Goal: Information Seeking & Learning: Compare options

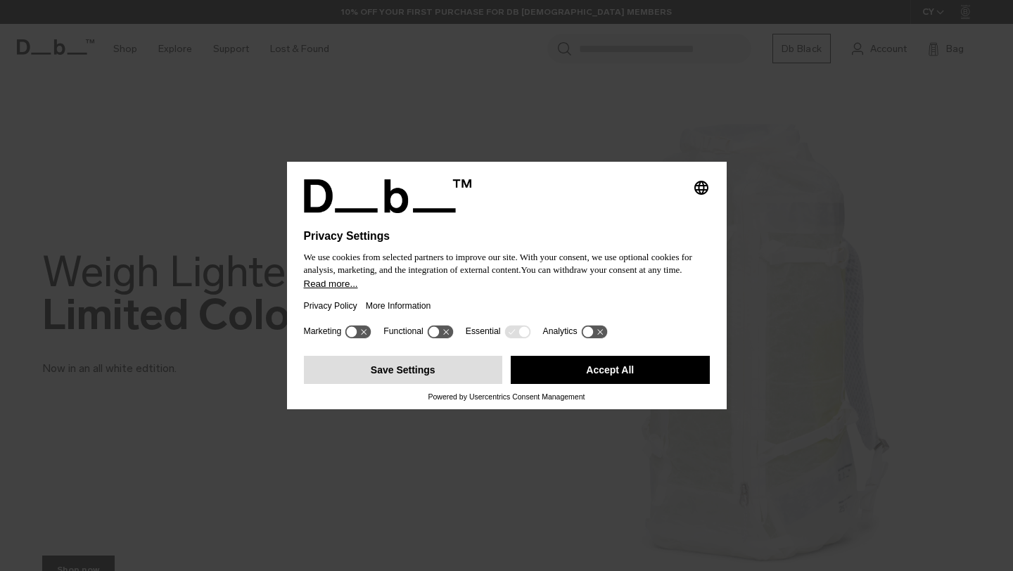
click at [445, 384] on button "Save Settings" at bounding box center [403, 370] width 199 height 28
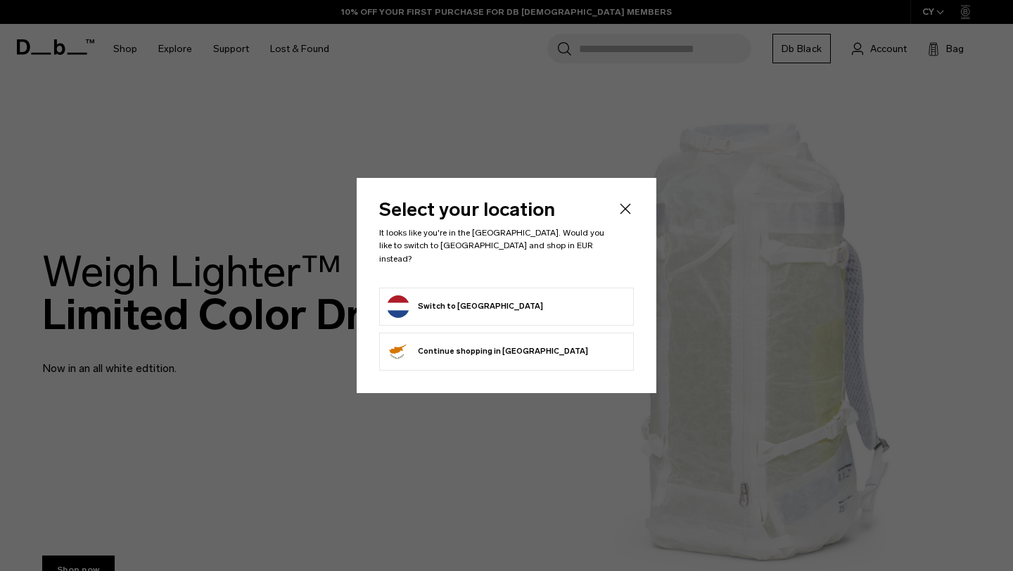
click at [516, 302] on form "Switch to Netherlands" at bounding box center [506, 307] width 239 height 23
click at [467, 301] on button "Switch to Netherlands" at bounding box center [465, 307] width 156 height 23
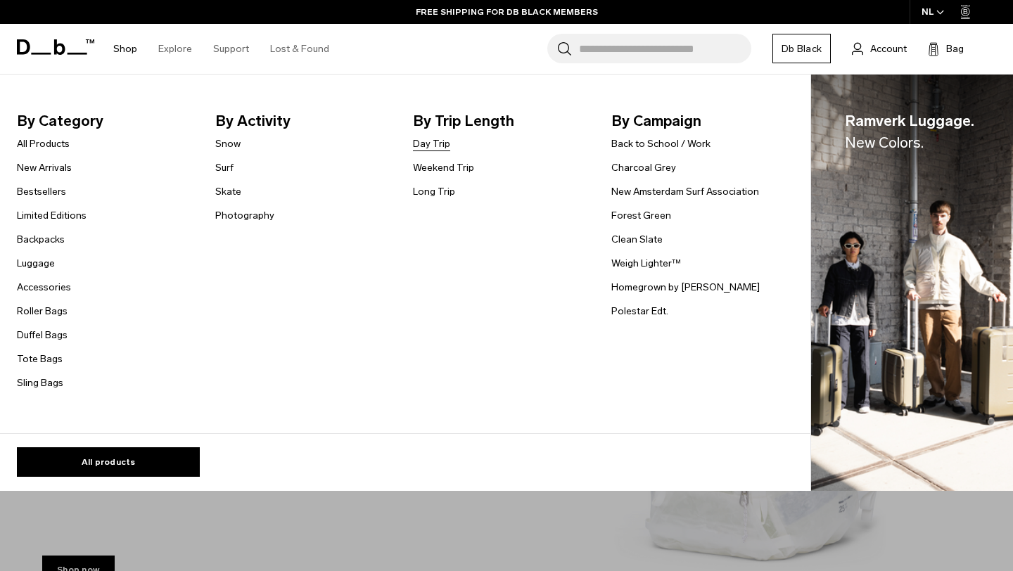
click at [433, 150] on link "Day Trip" at bounding box center [431, 143] width 37 height 15
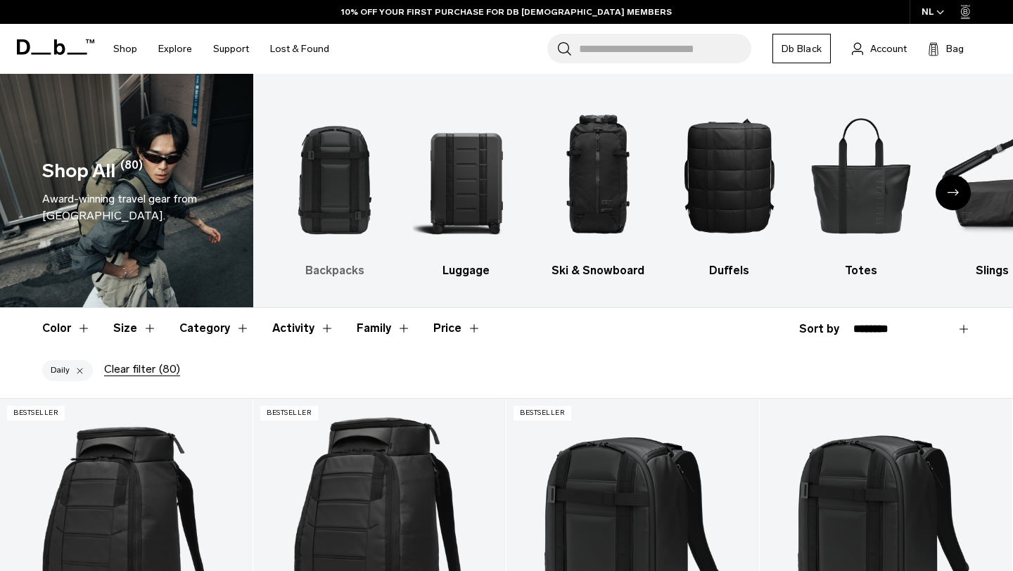
click at [324, 178] on img "1 / 10" at bounding box center [334, 175] width 107 height 160
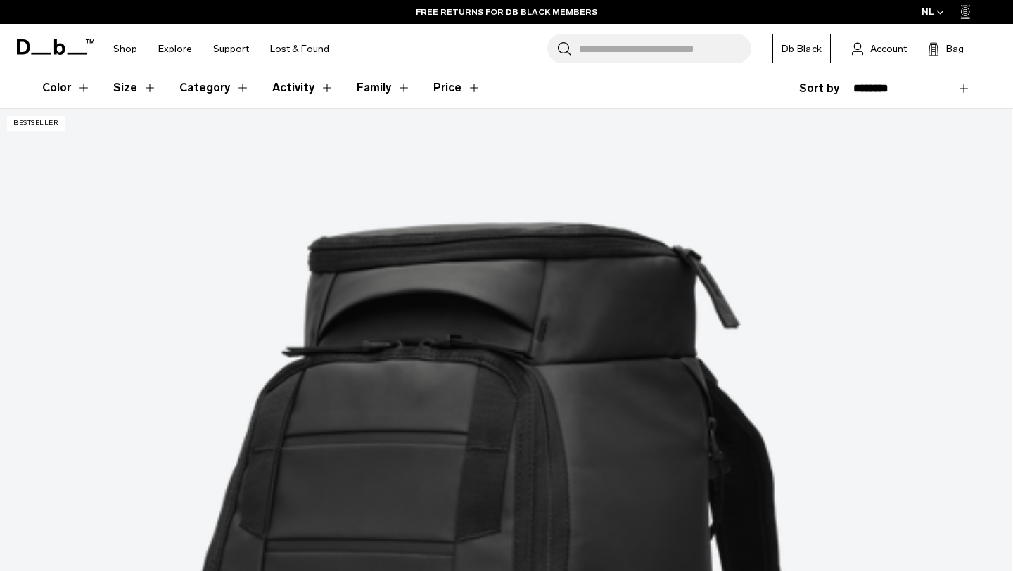
scroll to position [231, 0]
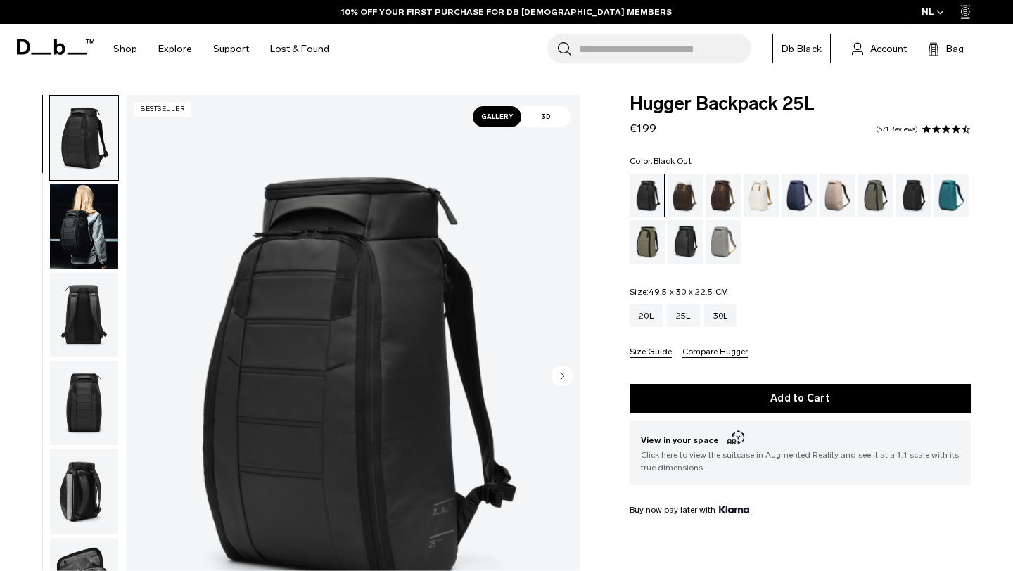
click at [87, 209] on img "button" at bounding box center [84, 226] width 68 height 84
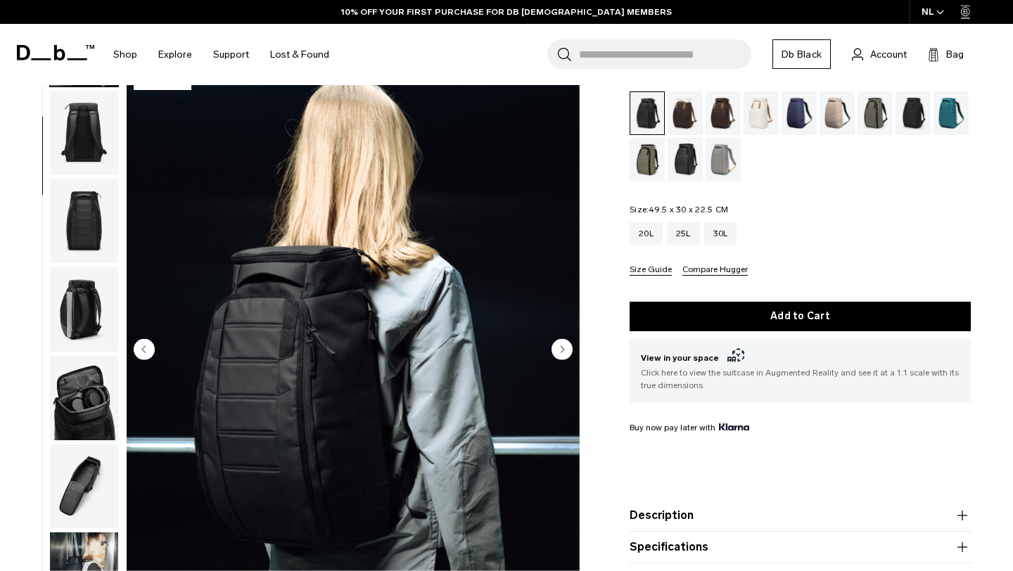
scroll to position [84, 0]
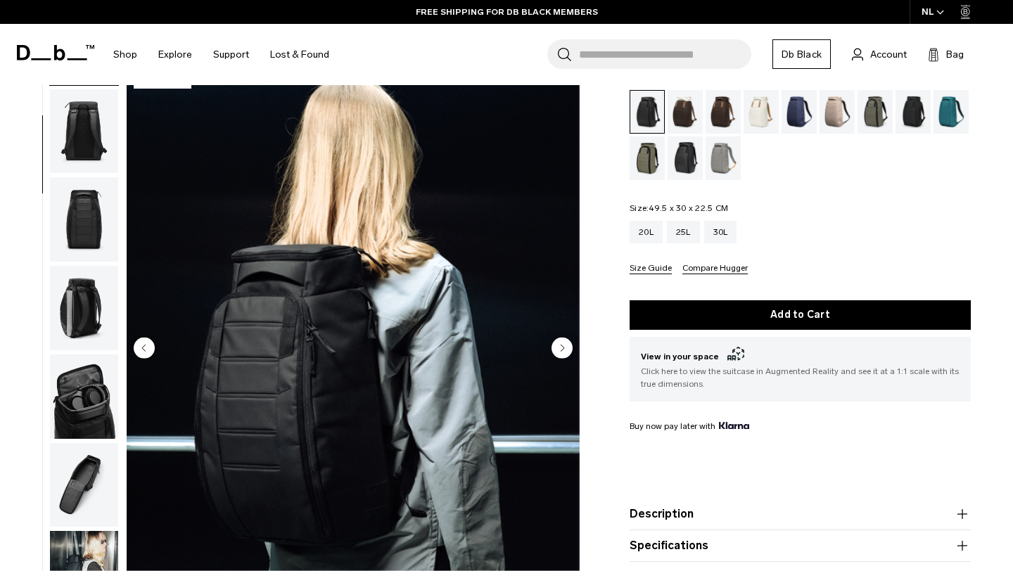
click at [83, 213] on img "button" at bounding box center [84, 219] width 68 height 84
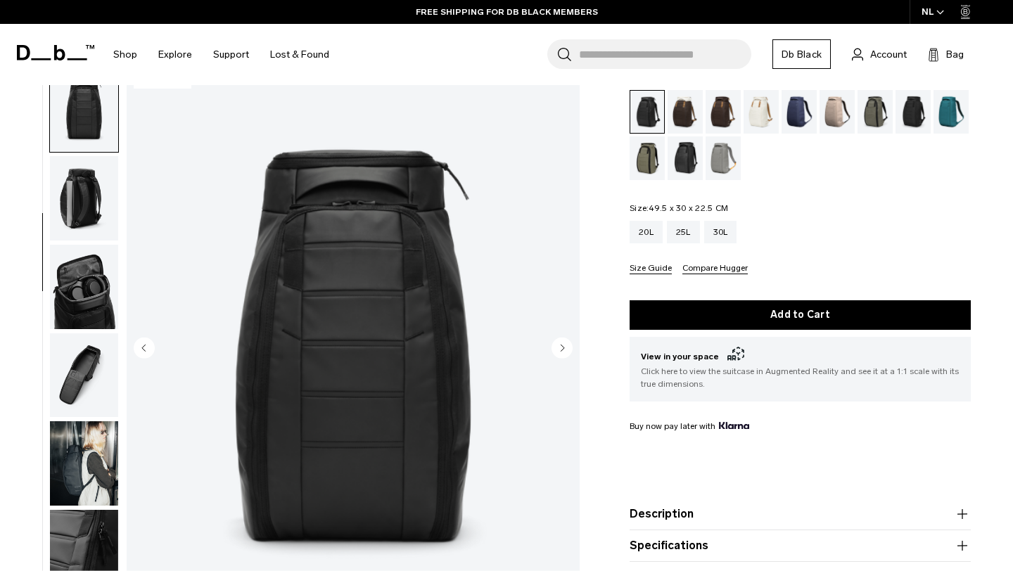
click at [76, 312] on img "button" at bounding box center [84, 287] width 68 height 84
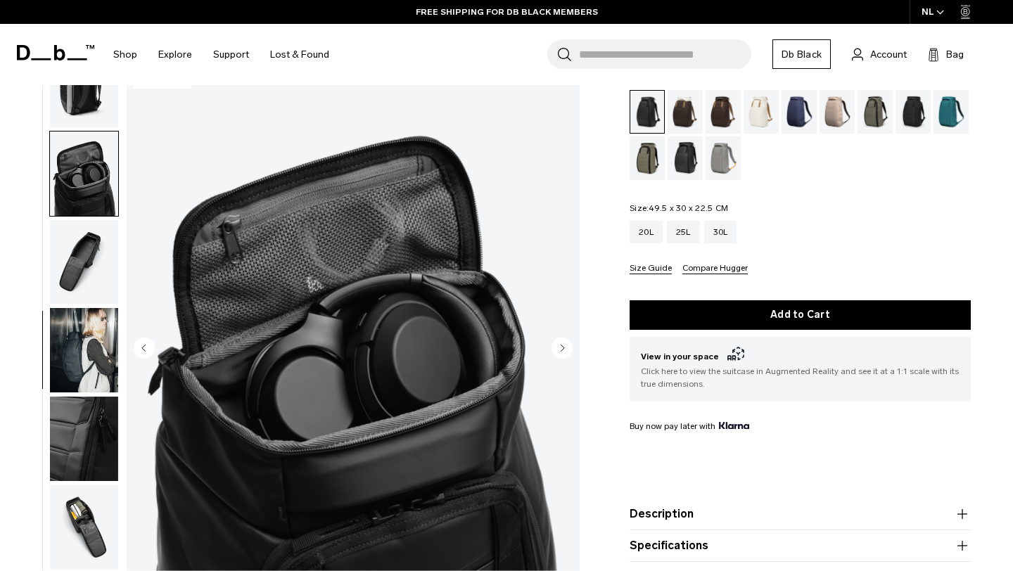
scroll to position [405, 0]
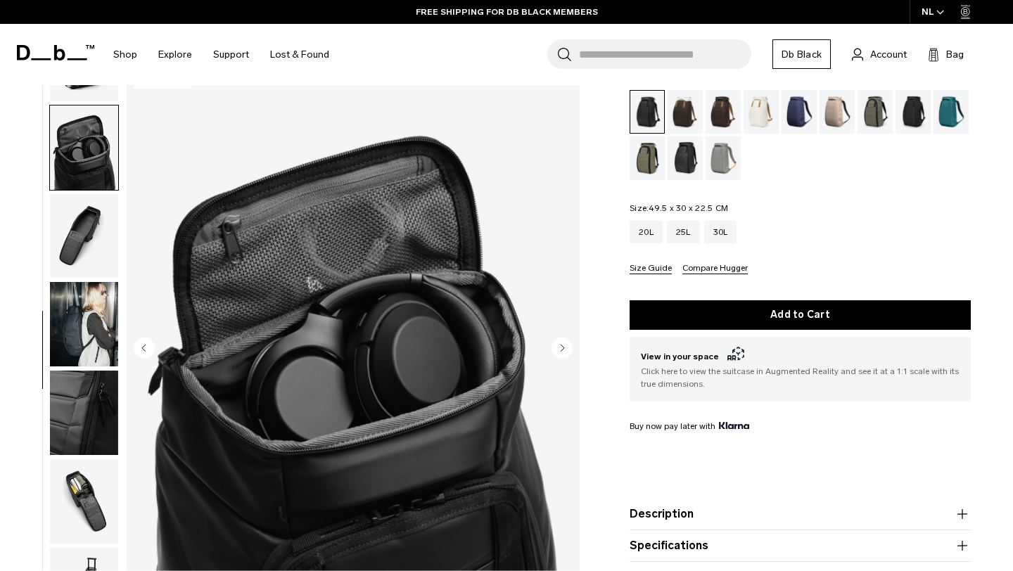
click at [75, 355] on img "button" at bounding box center [84, 324] width 68 height 84
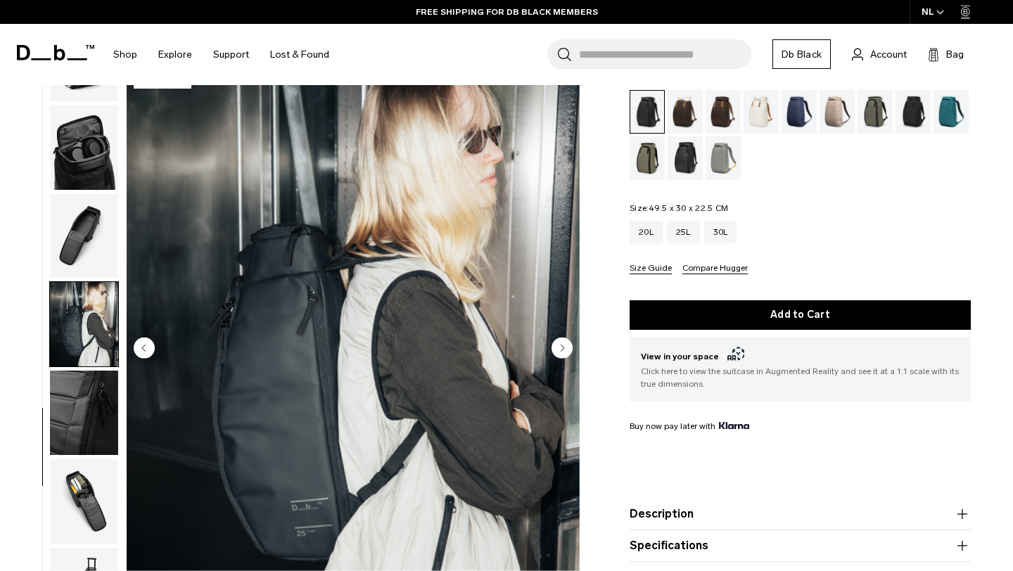
click at [72, 413] on img "button" at bounding box center [84, 413] width 68 height 84
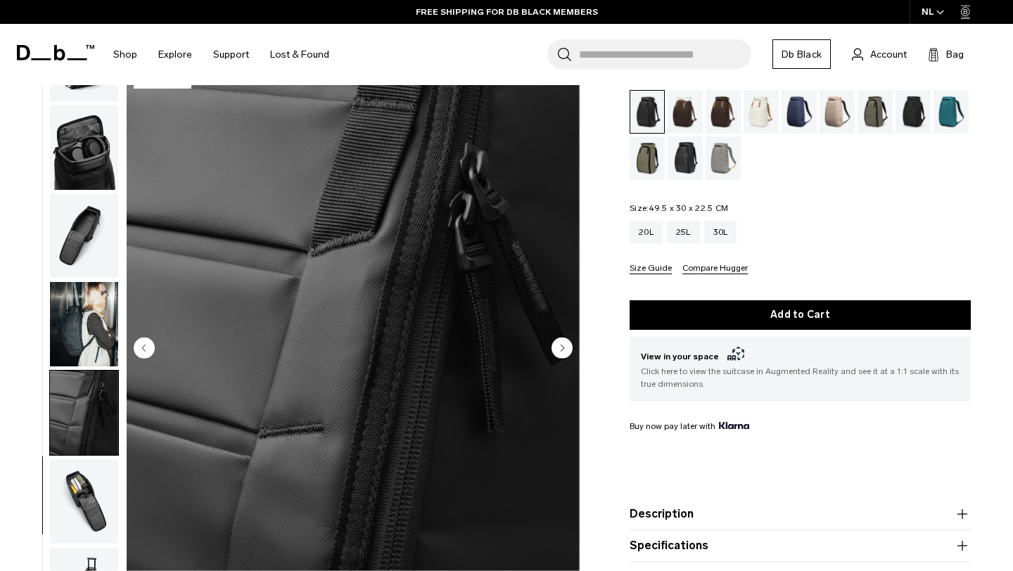
click at [80, 329] on img "button" at bounding box center [84, 324] width 68 height 84
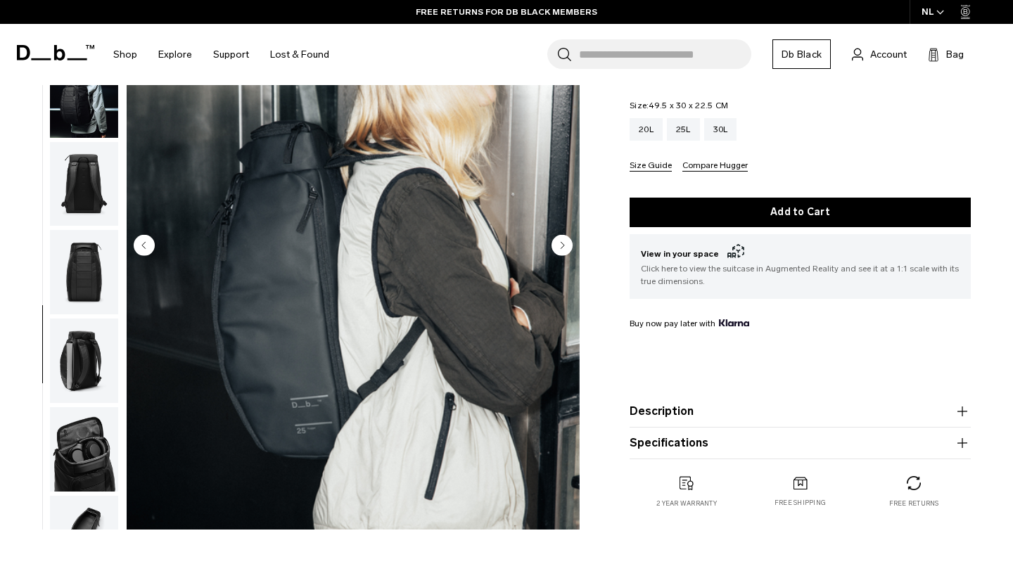
scroll to position [220, 0]
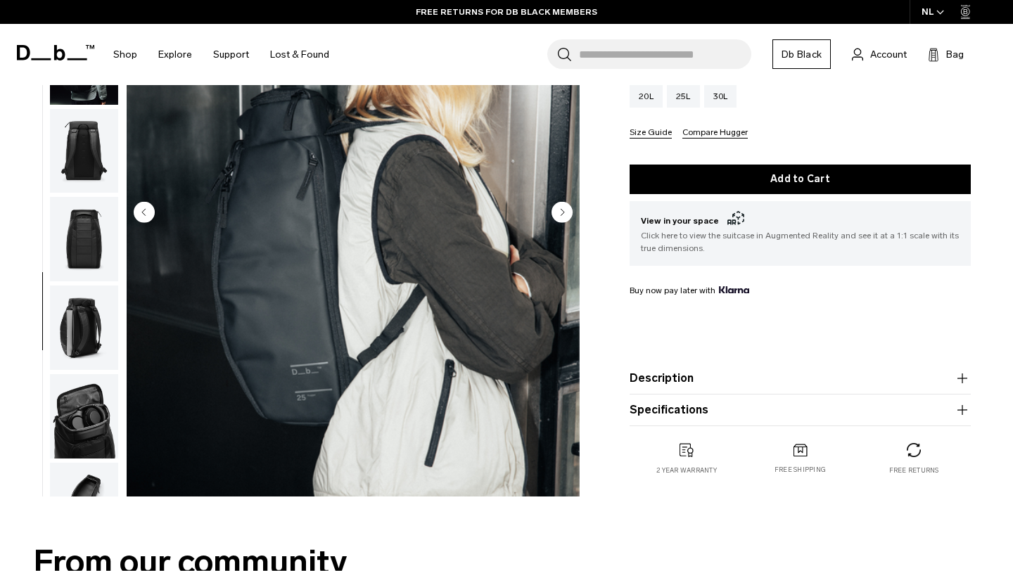
click at [963, 412] on icon "button" at bounding box center [962, 410] width 17 height 17
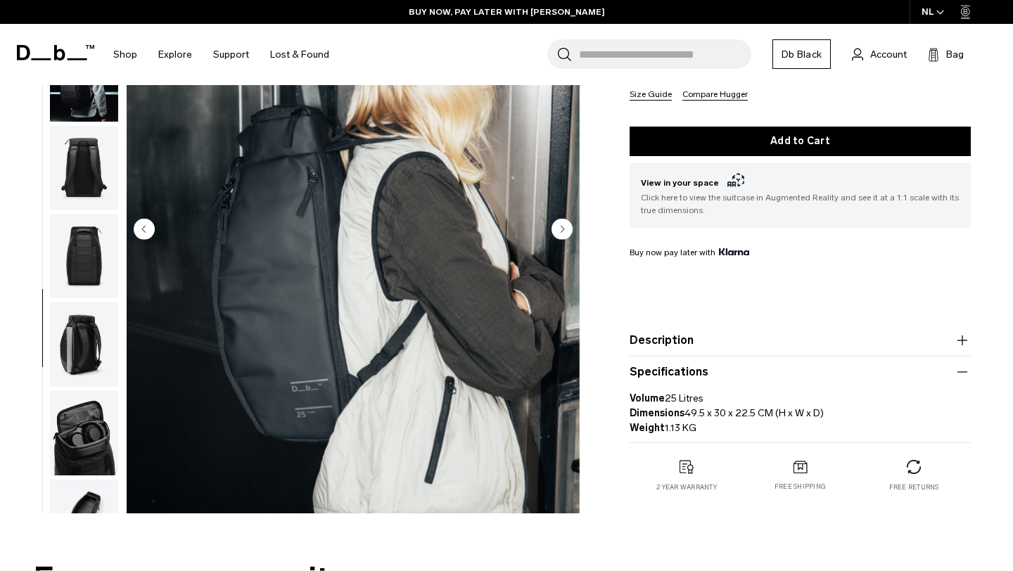
scroll to position [0, 0]
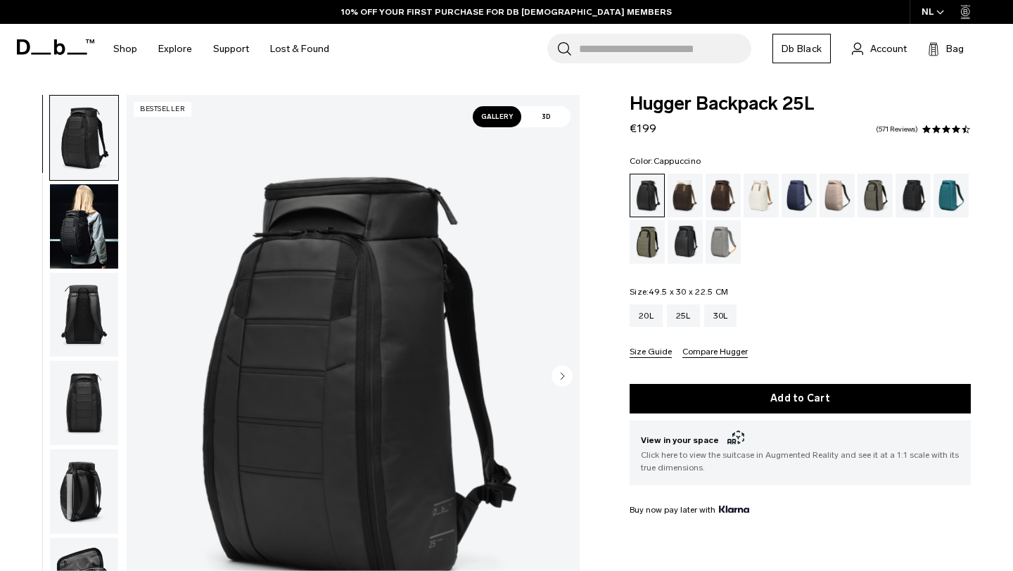
click at [680, 193] on div "Cappuccino" at bounding box center [686, 196] width 36 height 44
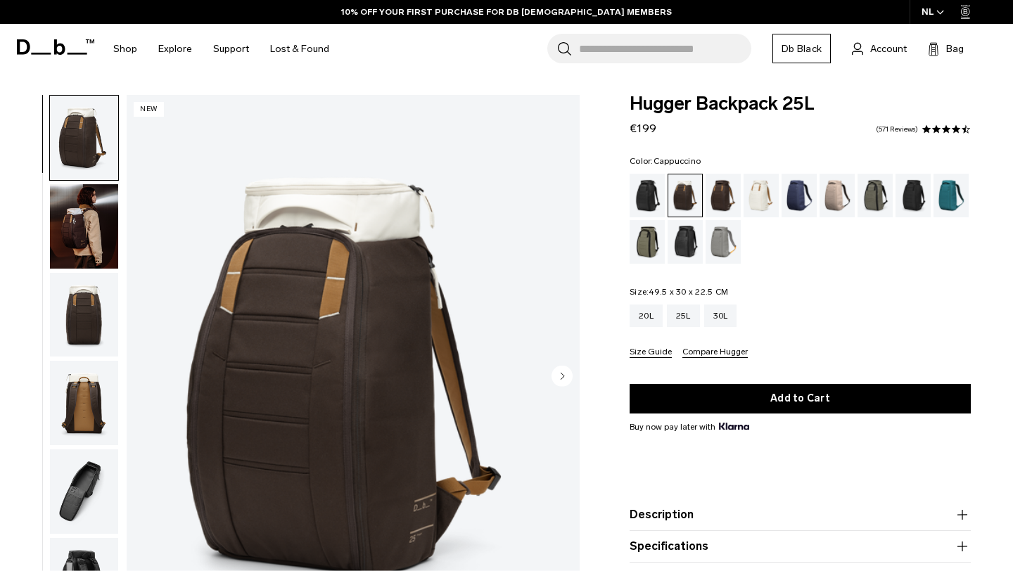
click at [759, 194] on div "Oatmilk" at bounding box center [762, 196] width 36 height 44
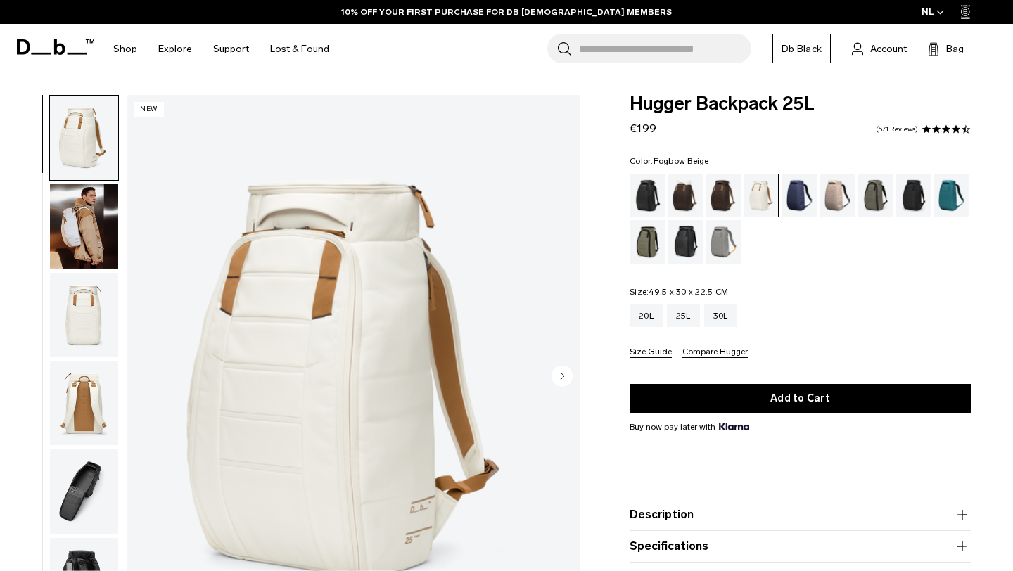
click at [828, 200] on div "Fogbow Beige" at bounding box center [838, 196] width 36 height 44
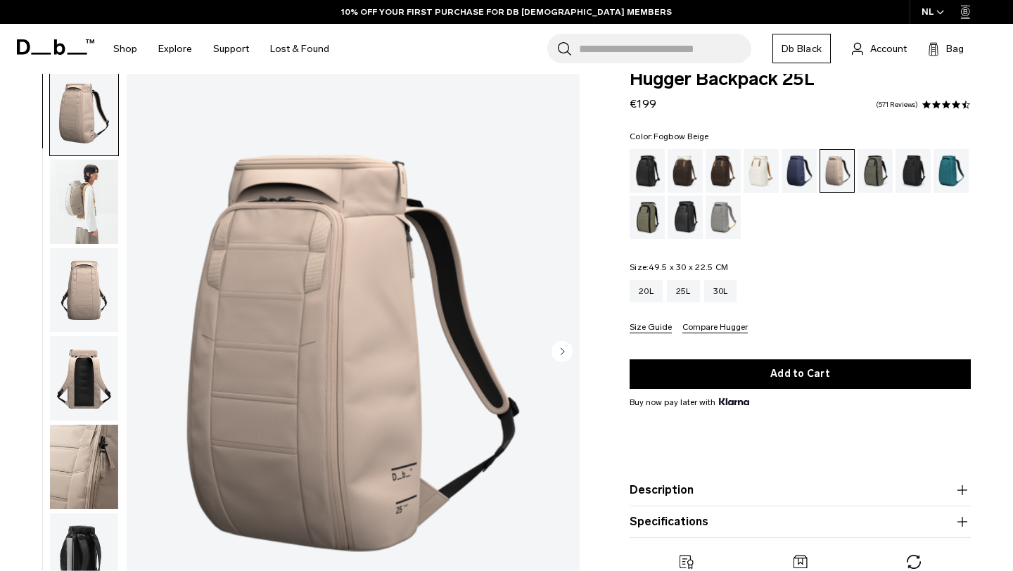
scroll to position [26, 0]
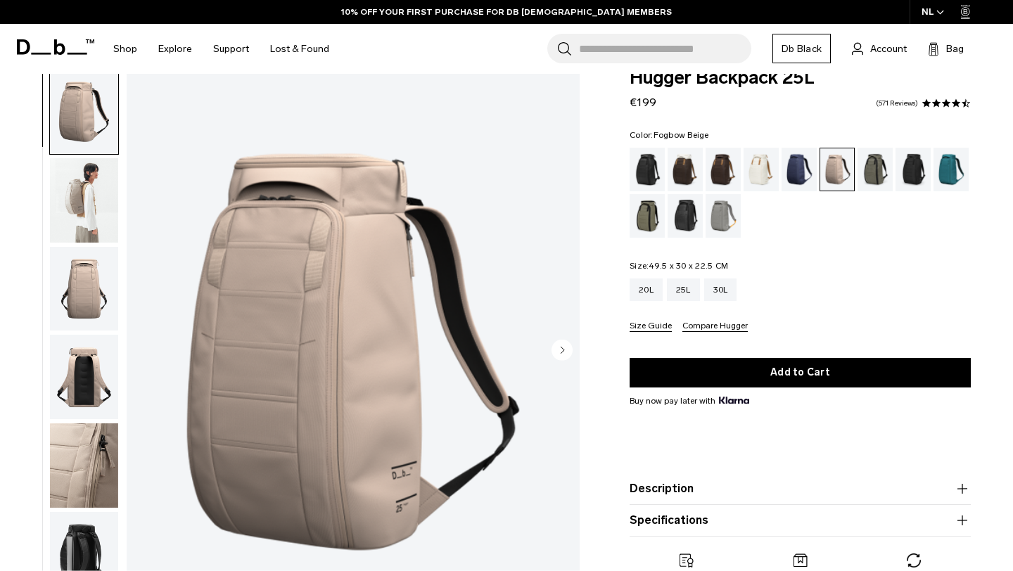
click at [92, 208] on img "button" at bounding box center [84, 200] width 68 height 84
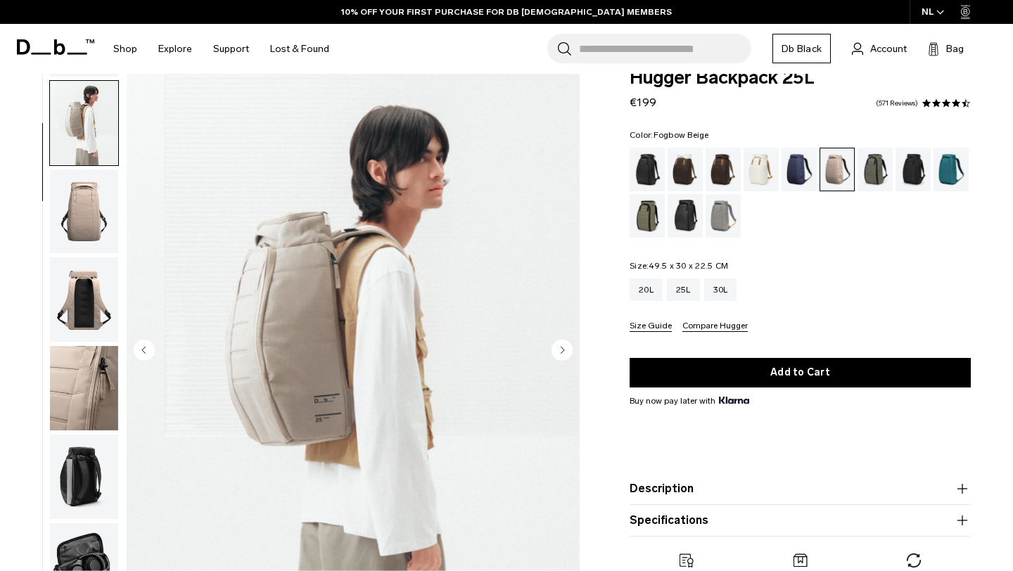
scroll to position [89, 0]
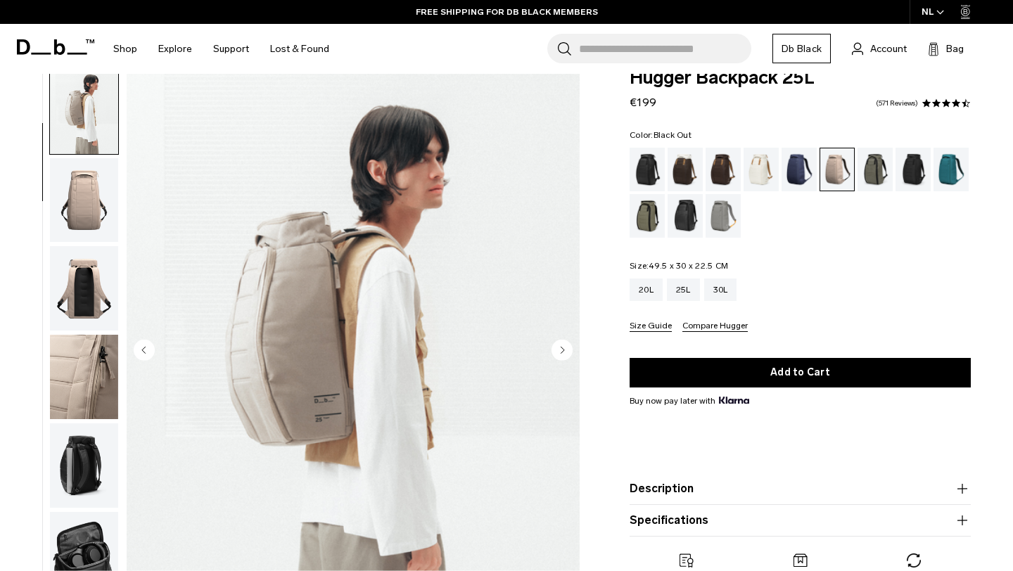
click at [647, 174] on div "Black Out" at bounding box center [648, 170] width 36 height 44
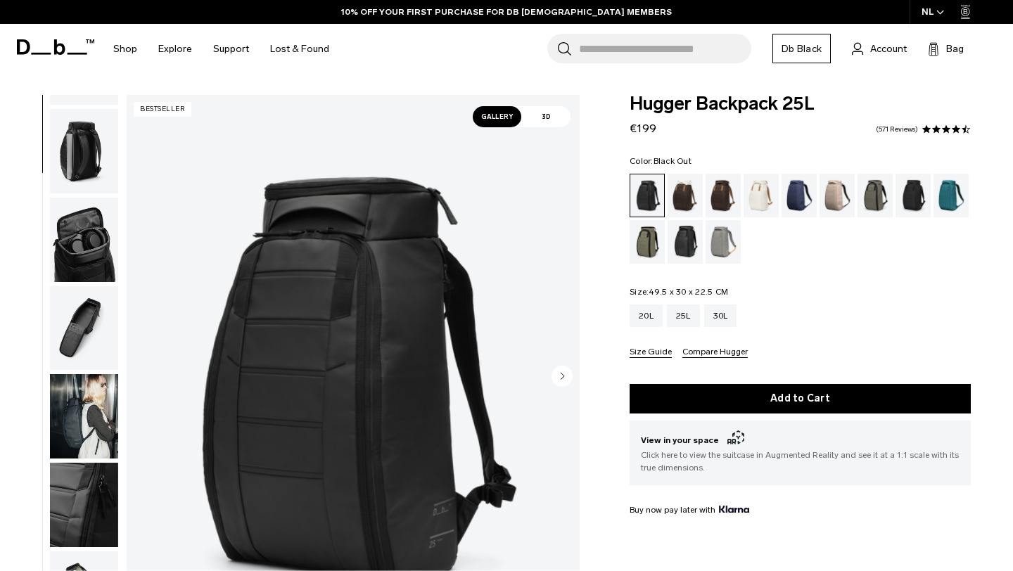
click at [80, 423] on img "button" at bounding box center [84, 416] width 68 height 84
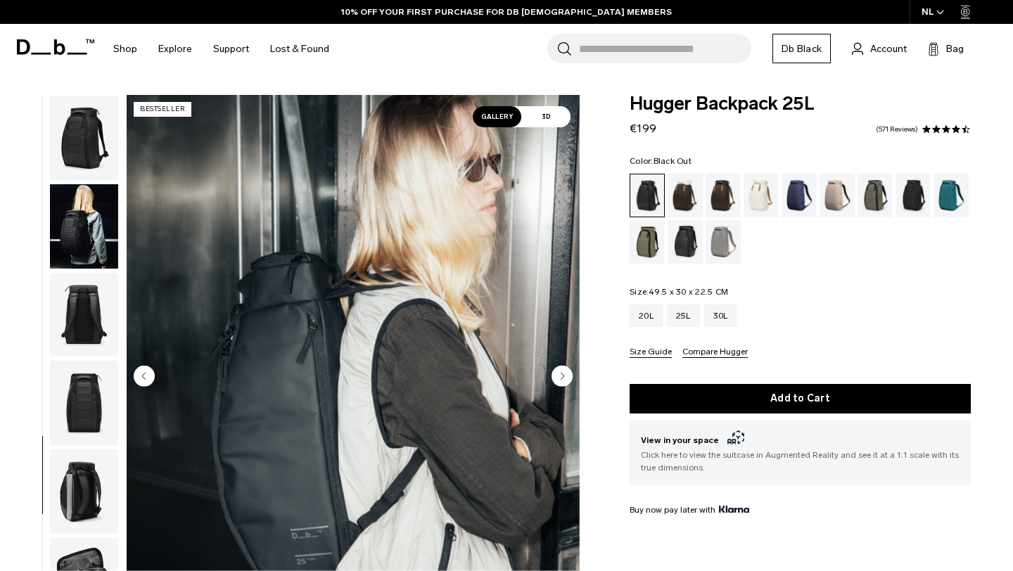
click at [89, 148] on img "button" at bounding box center [84, 138] width 68 height 84
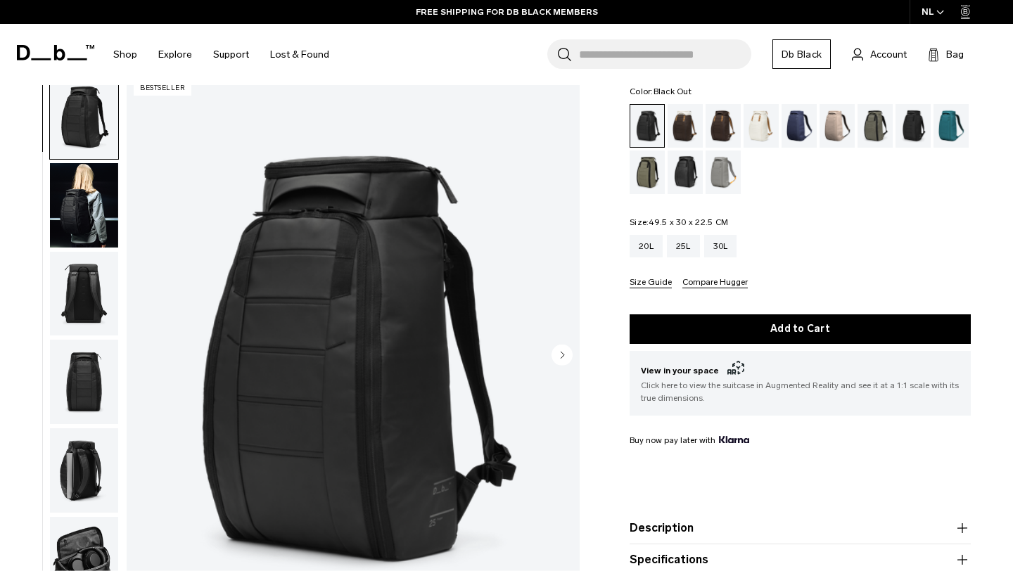
scroll to position [67, 0]
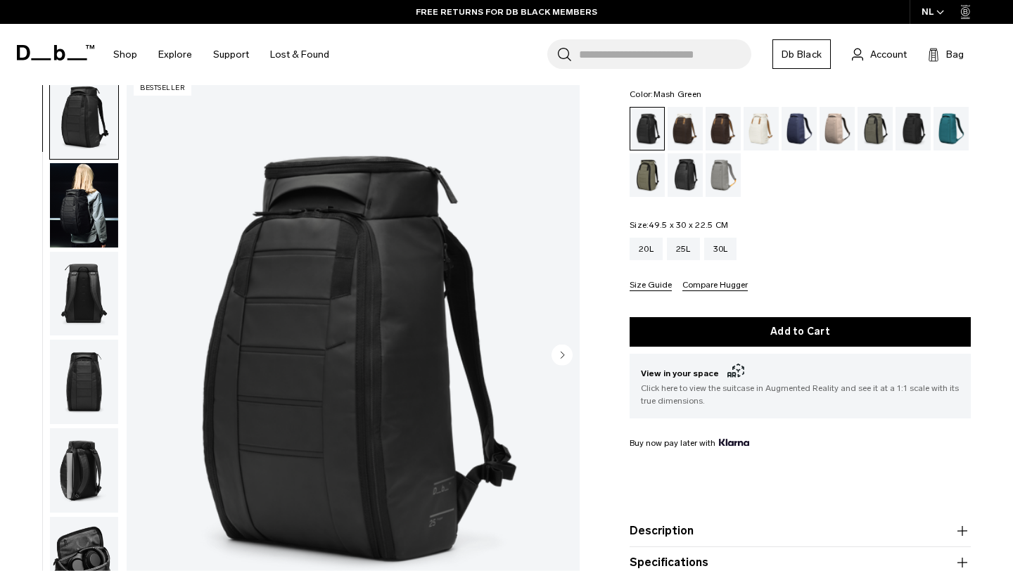
click at [640, 174] on div "Mash Green" at bounding box center [648, 175] width 36 height 44
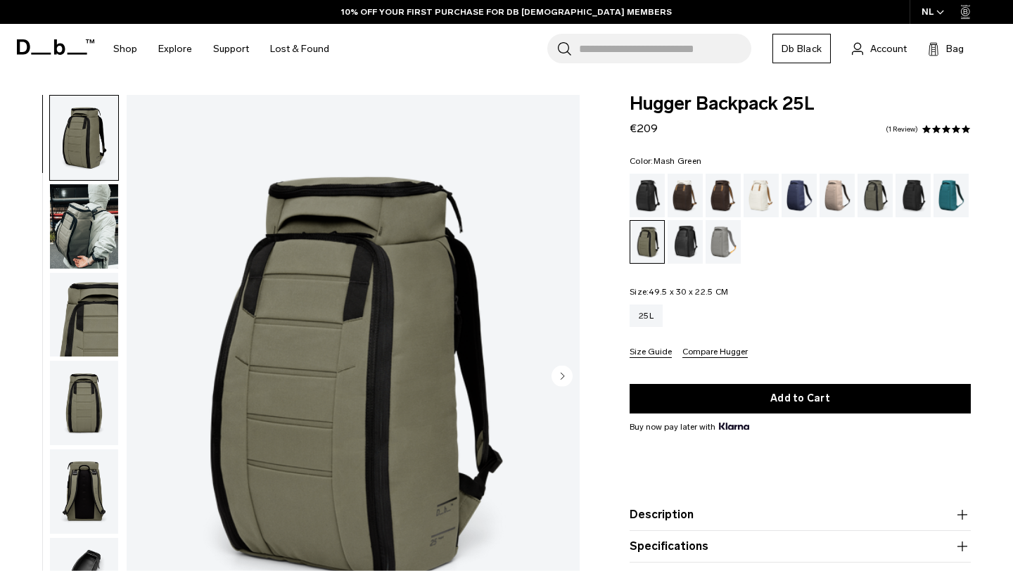
click at [881, 127] on div "Hugger Backpack 25L €209 5.0 star rating 1 Review" at bounding box center [800, 116] width 341 height 42
click at [877, 183] on div "Forest Green" at bounding box center [876, 196] width 36 height 44
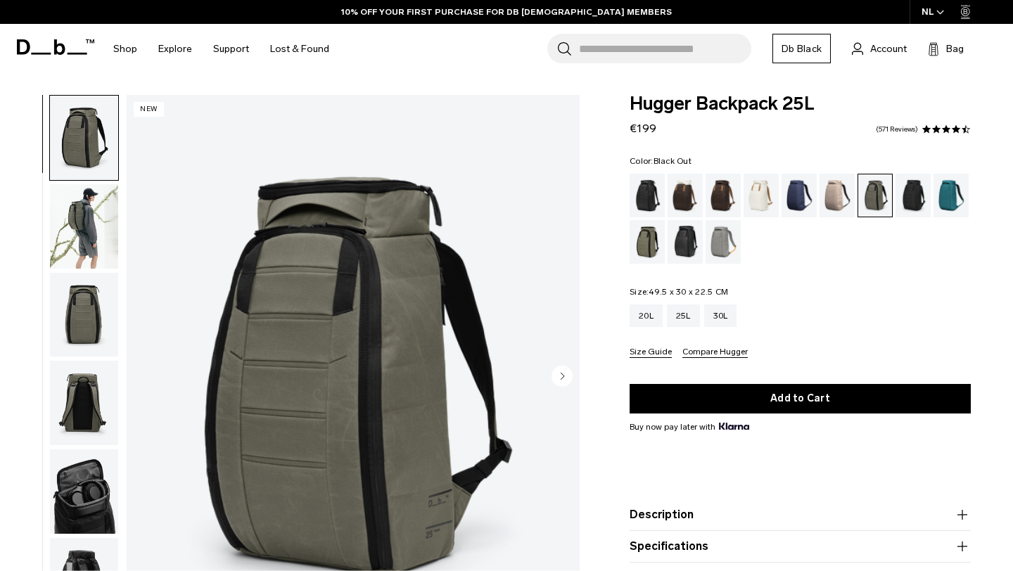
click at [645, 203] on div "Black Out" at bounding box center [648, 196] width 36 height 44
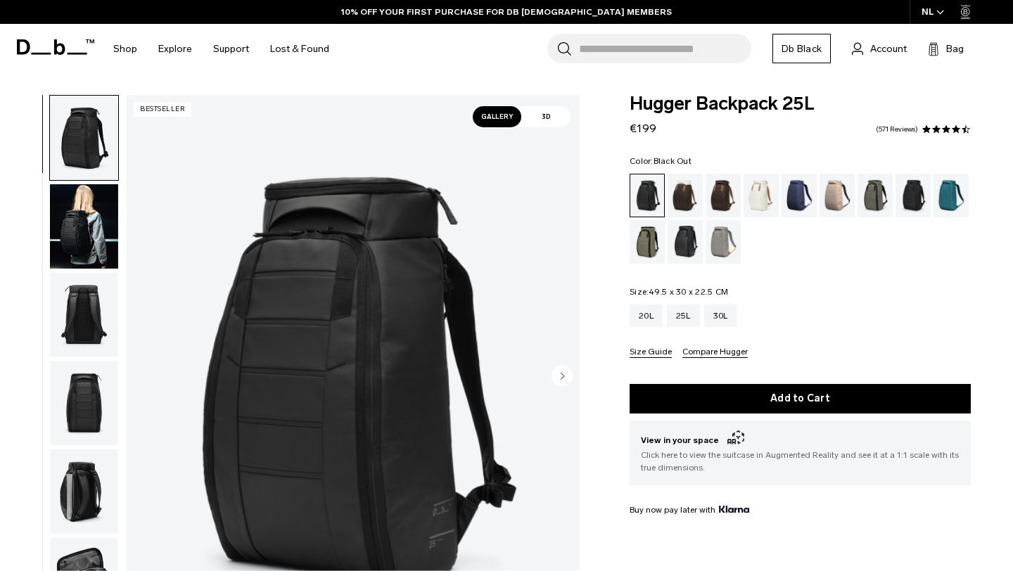
click at [78, 221] on img "button" at bounding box center [84, 226] width 68 height 84
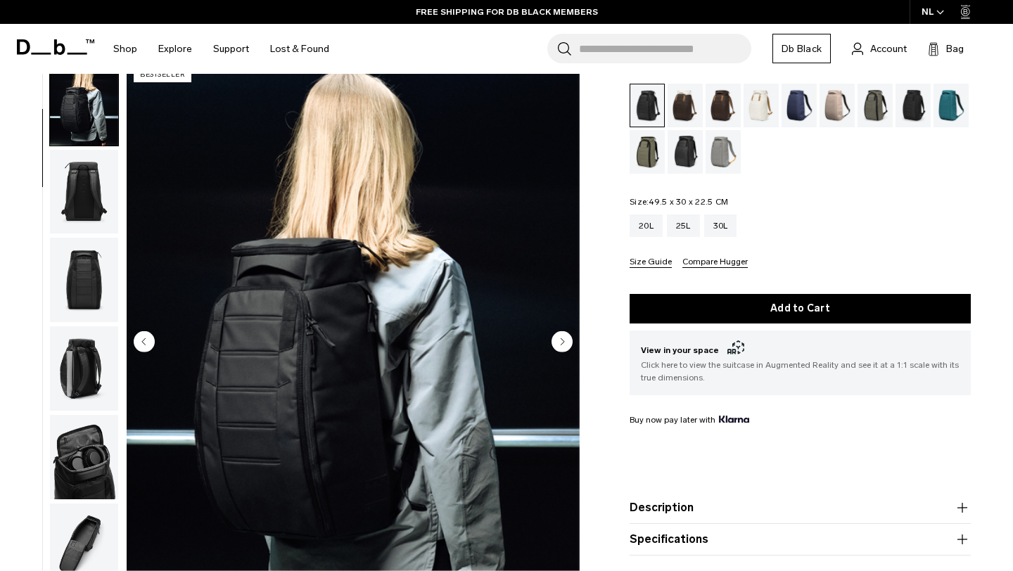
scroll to position [92, 0]
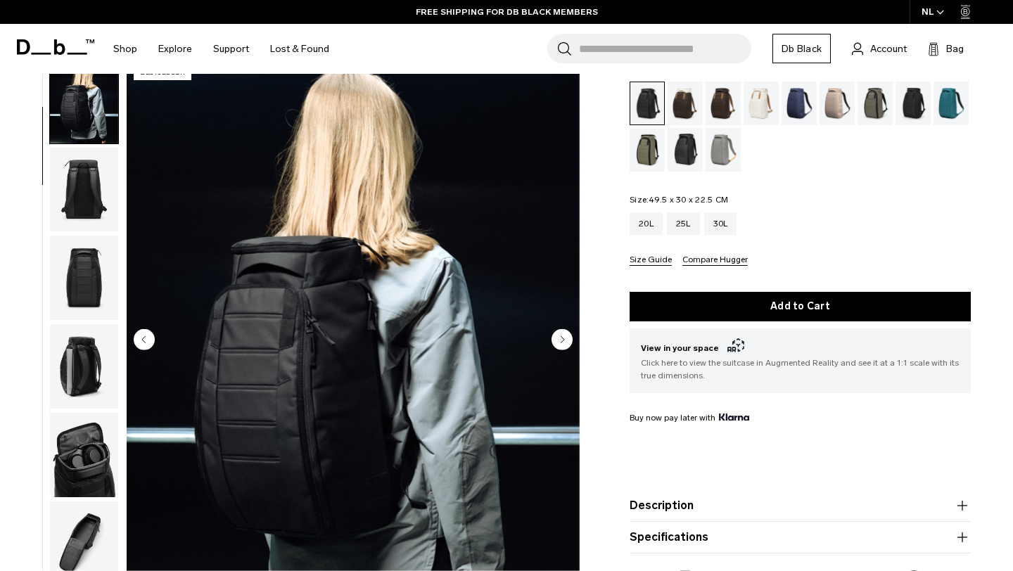
click at [562, 347] on circle "Next slide" at bounding box center [562, 339] width 21 height 21
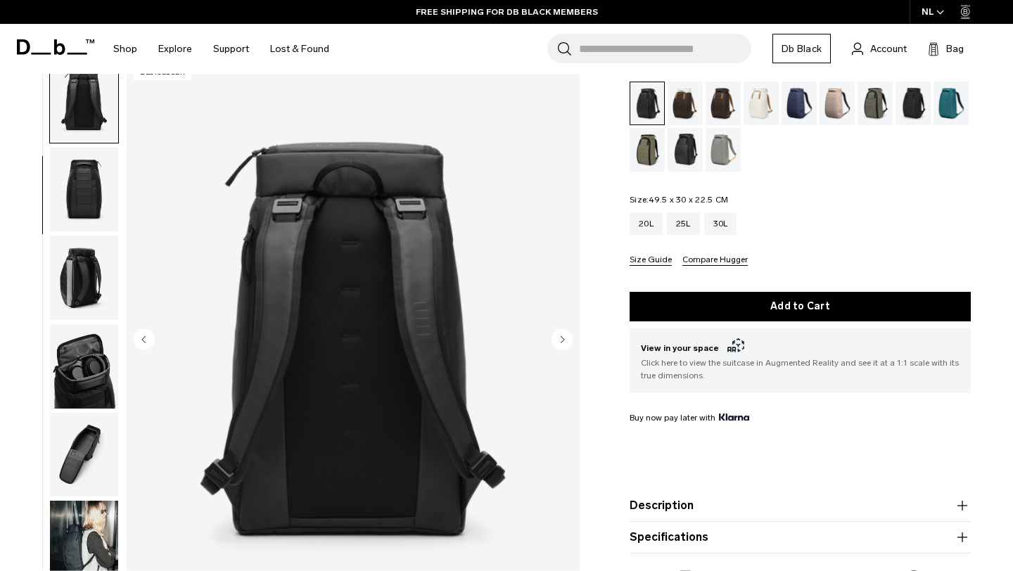
click at [562, 347] on circle "Next slide" at bounding box center [562, 339] width 21 height 21
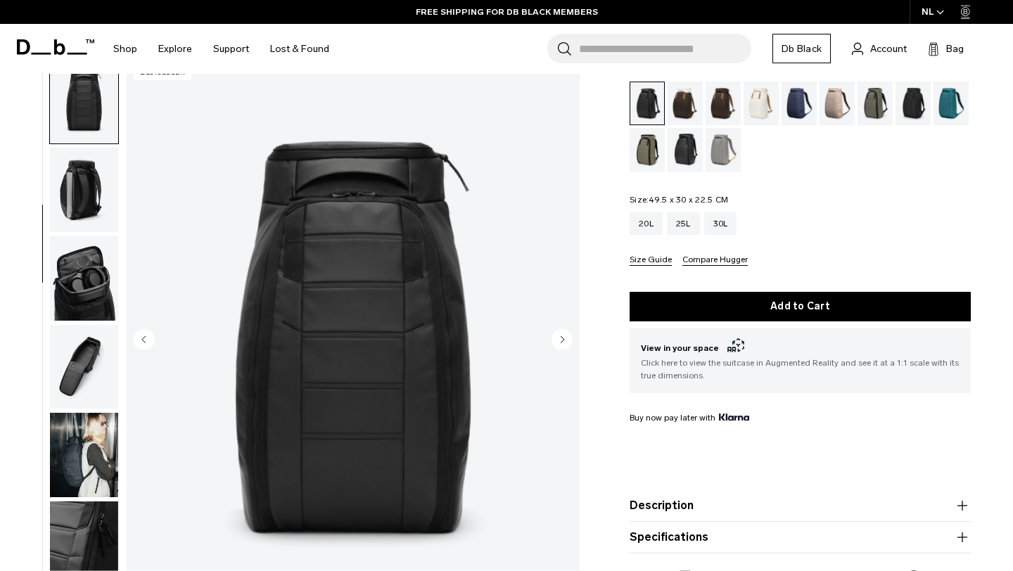
click at [562, 347] on circle "Next slide" at bounding box center [562, 339] width 21 height 21
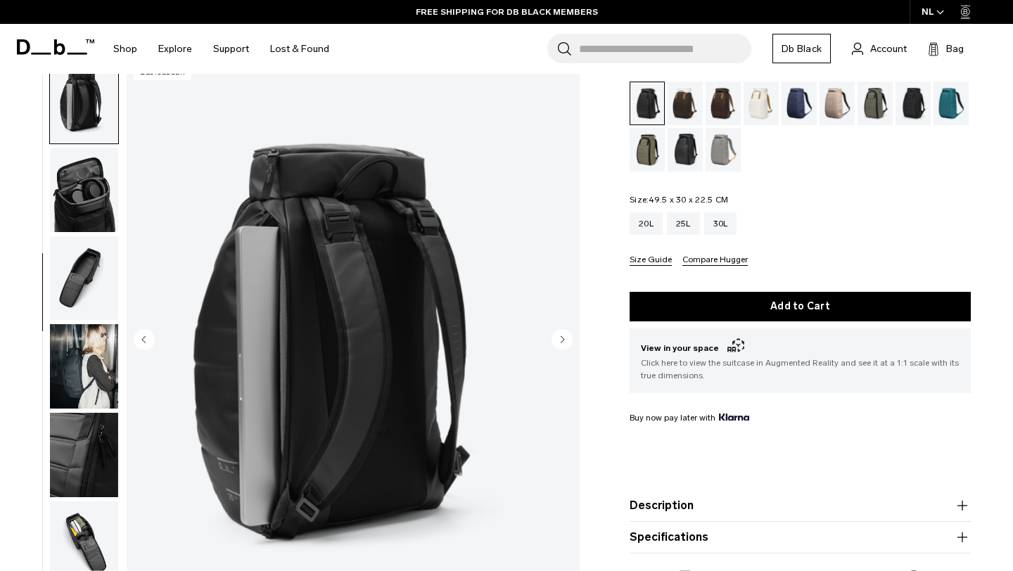
click at [562, 347] on circle "Next slide" at bounding box center [562, 339] width 21 height 21
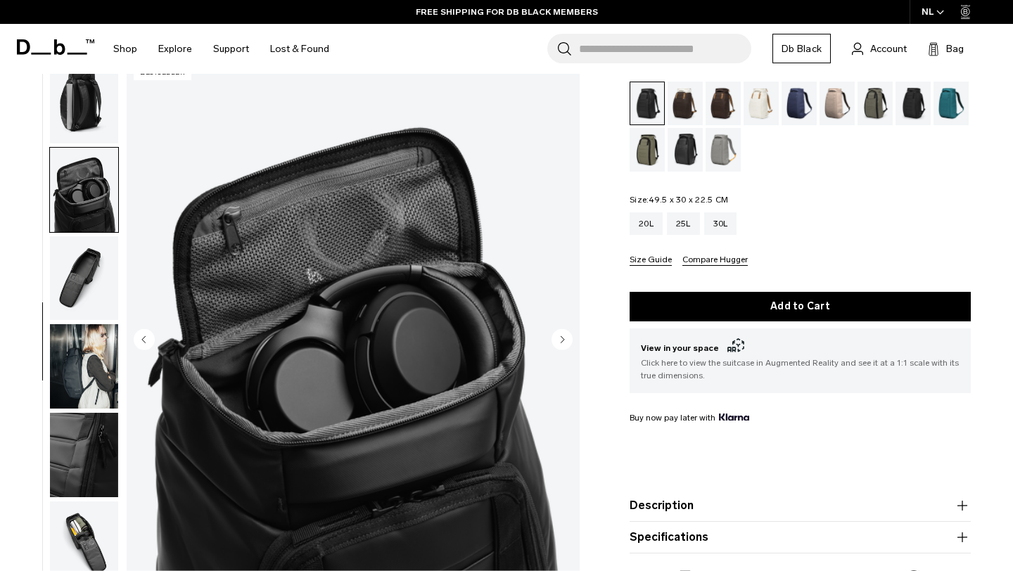
scroll to position [405, 0]
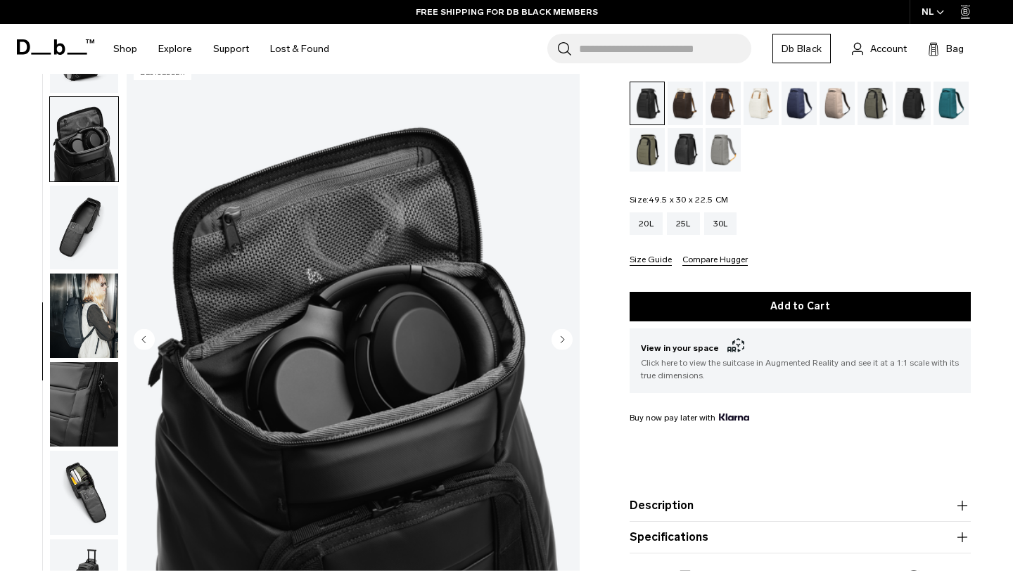
click at [562, 347] on circle "Next slide" at bounding box center [562, 339] width 21 height 21
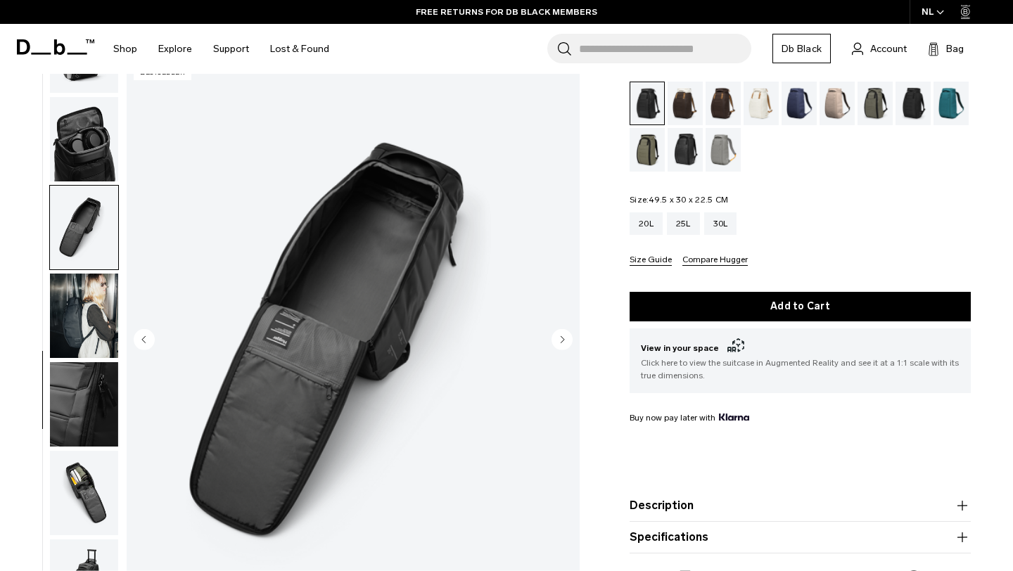
click at [562, 347] on circle "Next slide" at bounding box center [562, 339] width 21 height 21
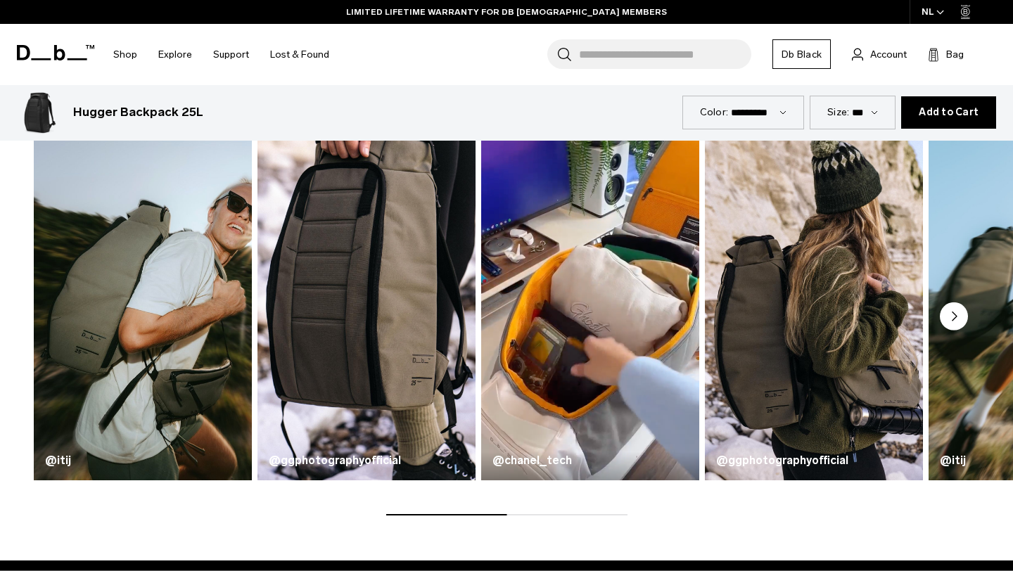
scroll to position [0, 0]
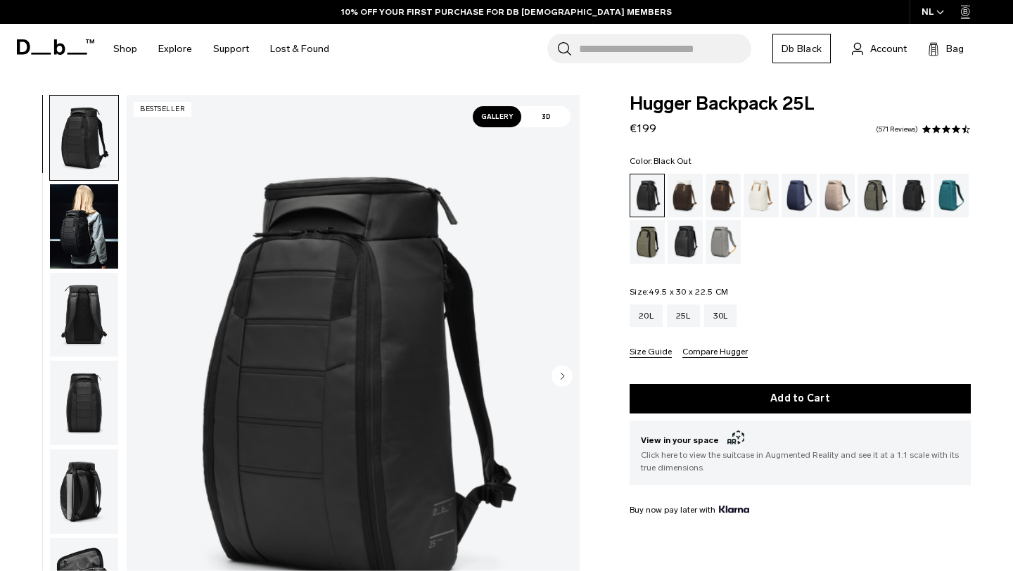
scroll to position [67, 0]
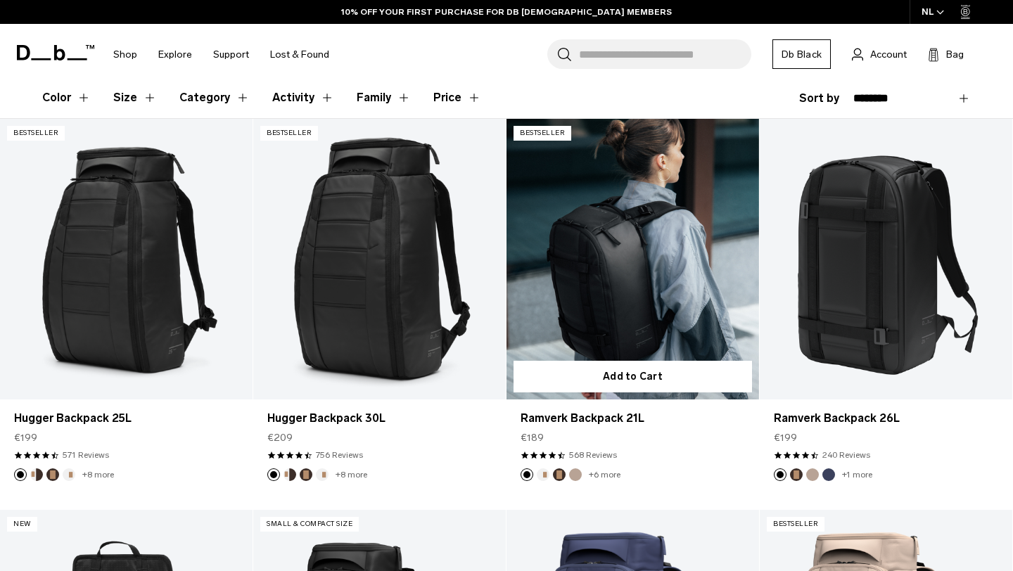
scroll to position [230, 0]
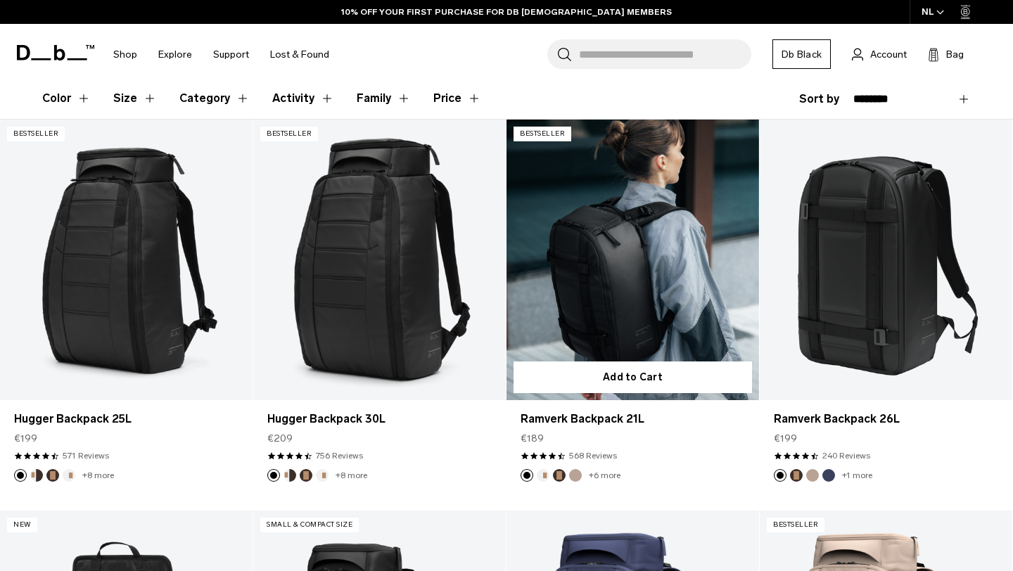
click at [637, 262] on link "Ramverk Backpack 21L" at bounding box center [633, 260] width 253 height 281
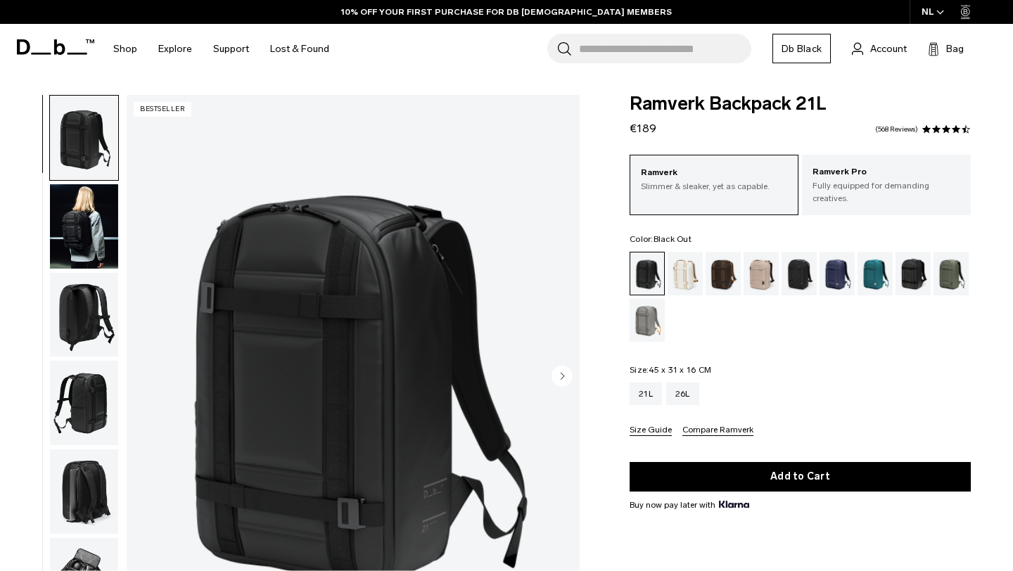
click at [70, 241] on img "button" at bounding box center [84, 226] width 68 height 84
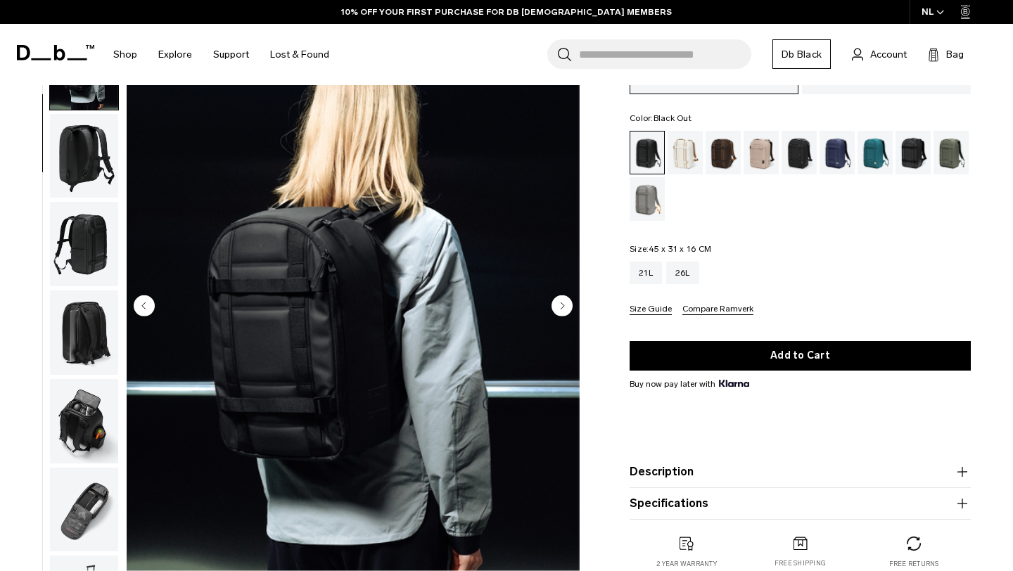
scroll to position [116, 0]
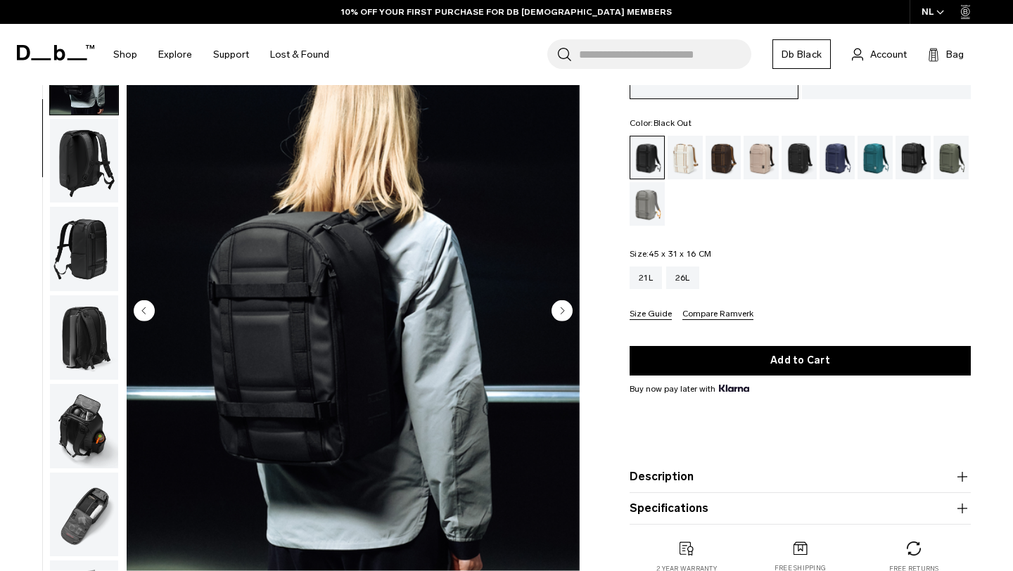
click at [557, 301] on circle "Next slide" at bounding box center [562, 310] width 21 height 21
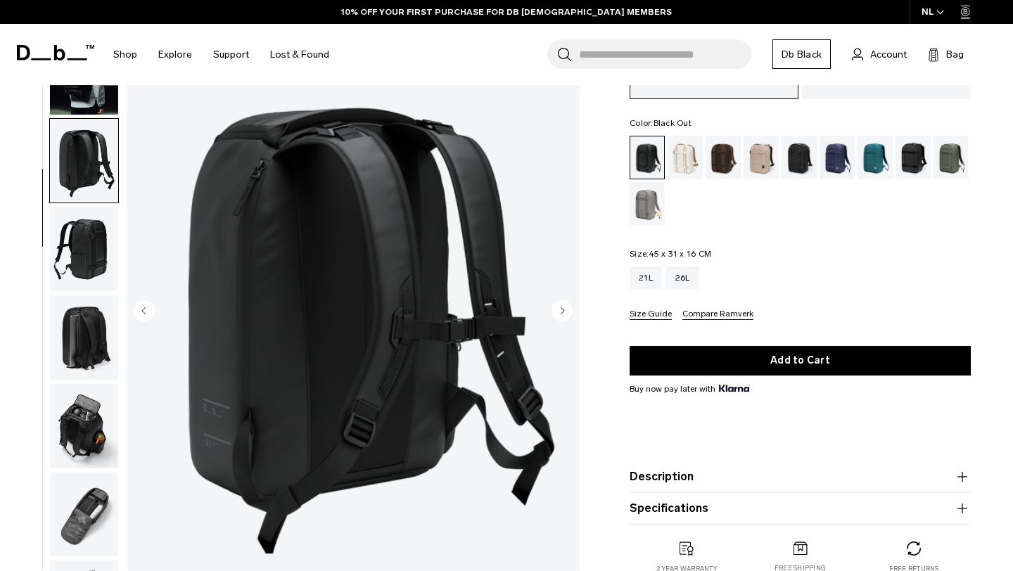
scroll to position [139, 0]
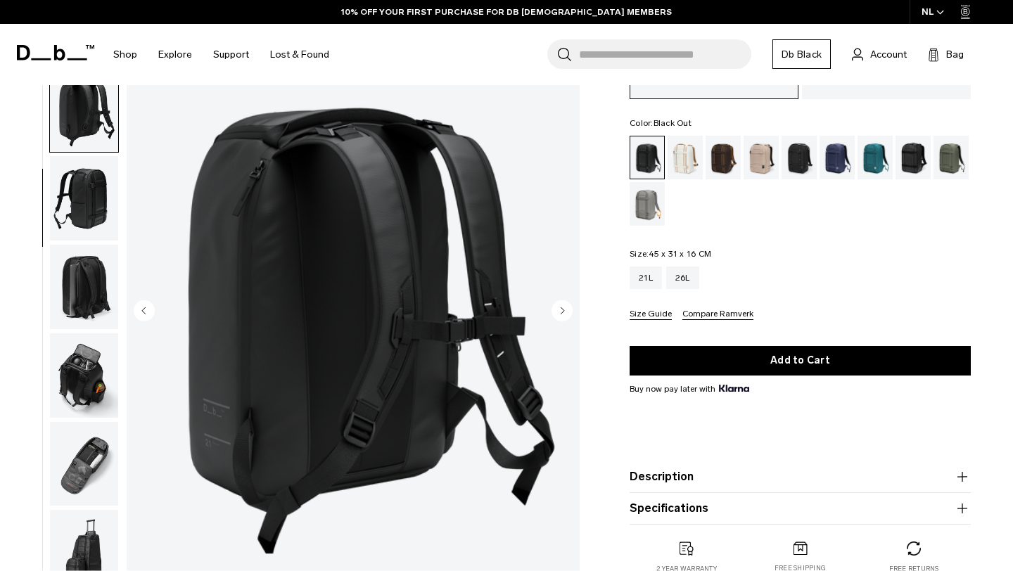
click at [557, 301] on circle "Next slide" at bounding box center [562, 310] width 21 height 21
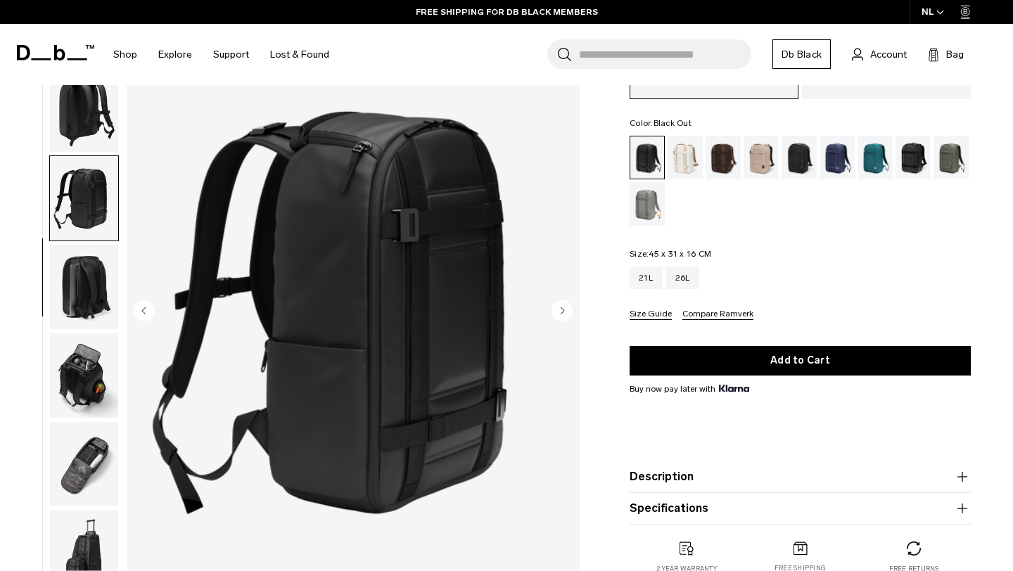
click at [561, 307] on icon "Next slide" at bounding box center [563, 310] width 4 height 6
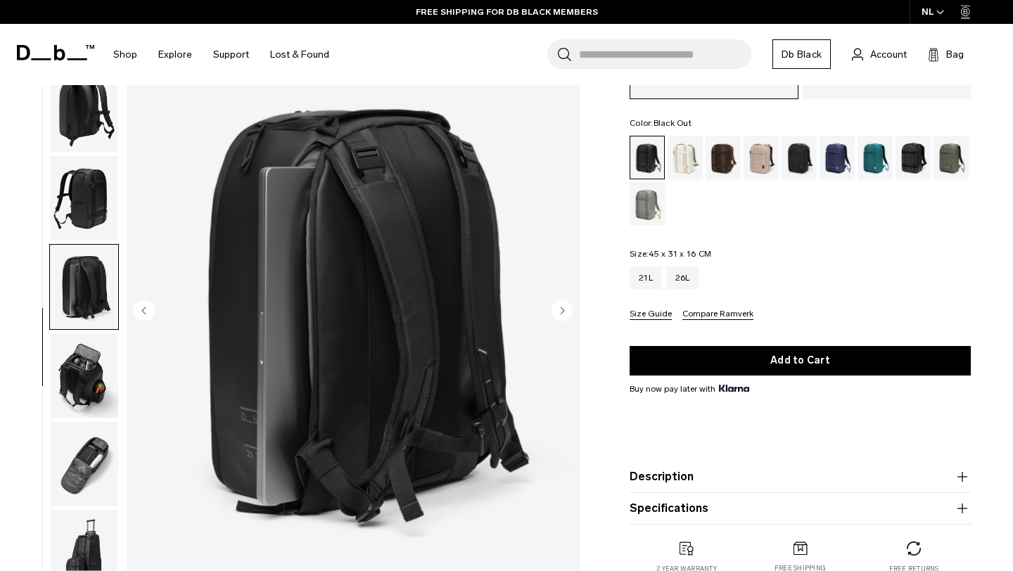
click at [561, 307] on icon "Next slide" at bounding box center [563, 310] width 4 height 6
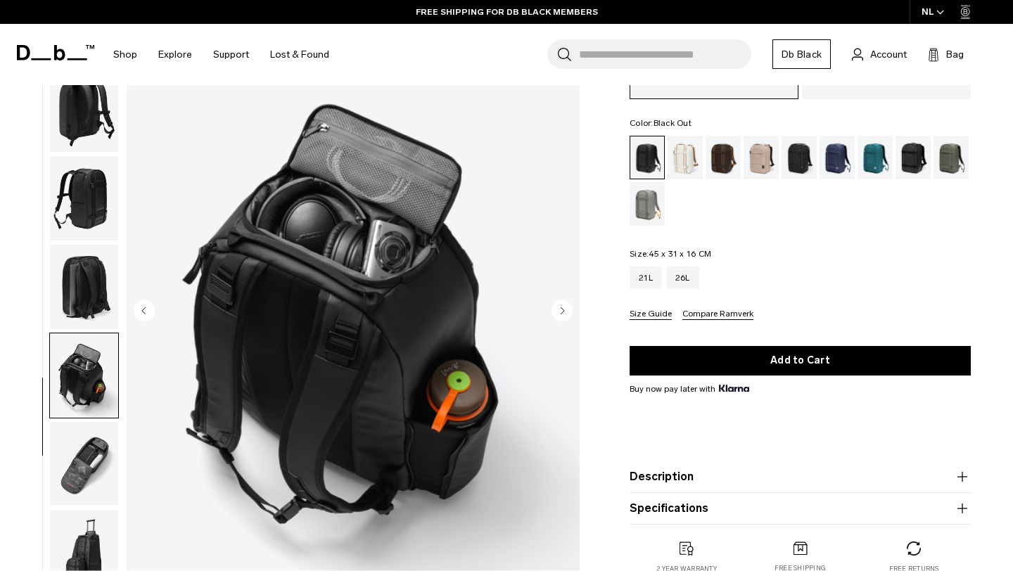
click at [561, 307] on icon "Next slide" at bounding box center [563, 310] width 4 height 6
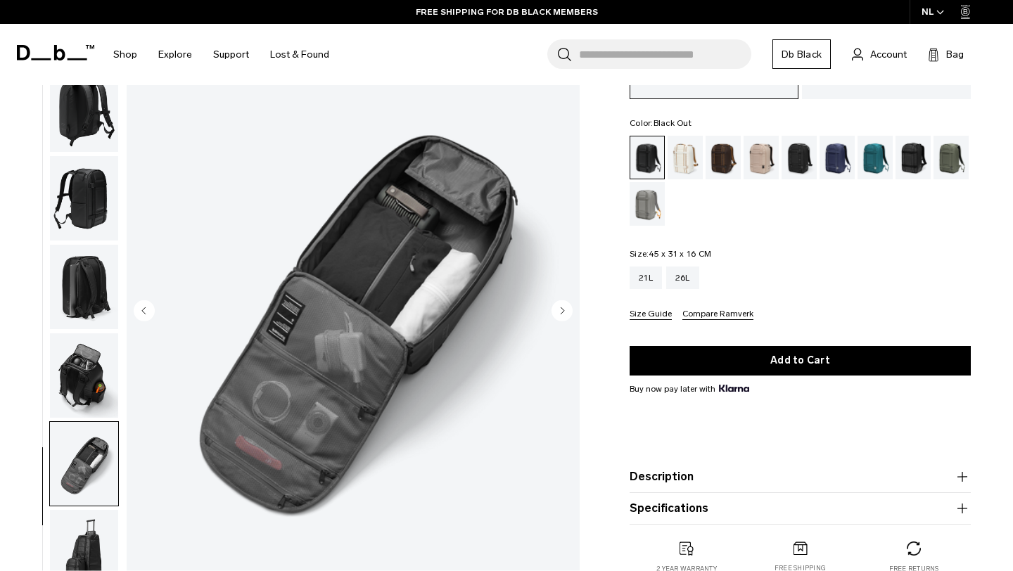
click at [561, 307] on icon "Next slide" at bounding box center [563, 310] width 4 height 6
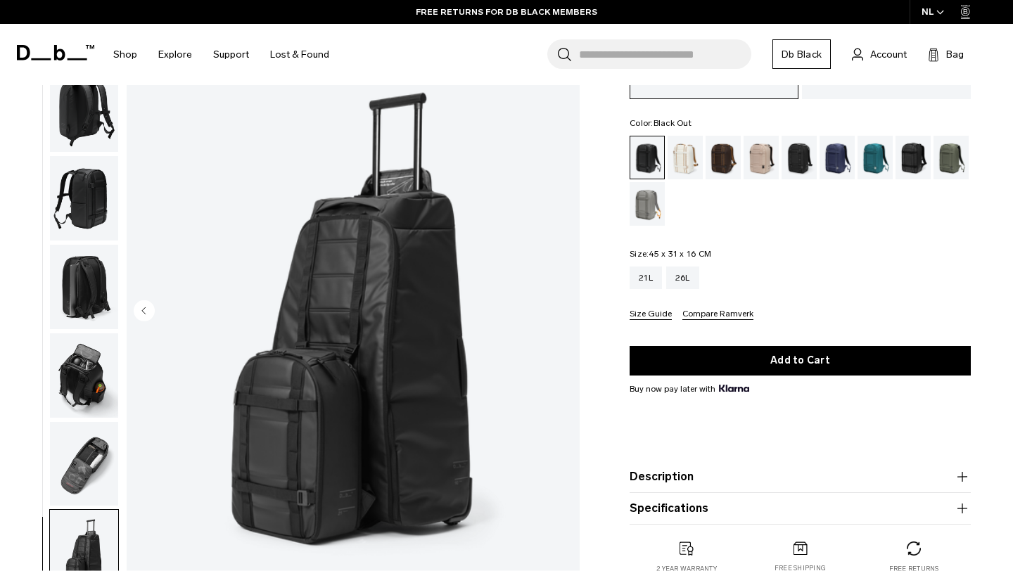
click at [561, 300] on img "8 / 8" at bounding box center [353, 313] width 453 height 566
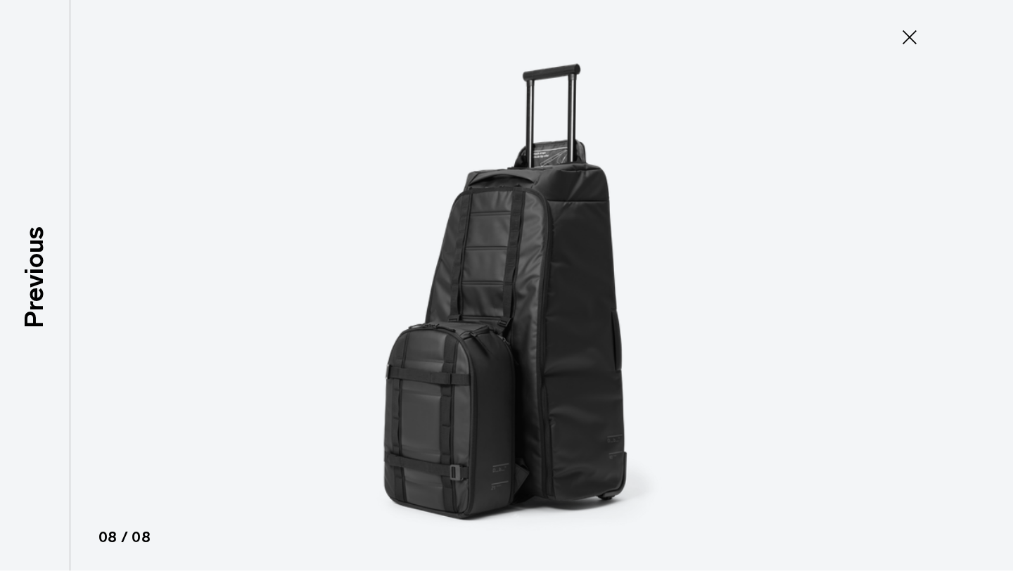
click at [914, 33] on icon at bounding box center [910, 37] width 14 height 14
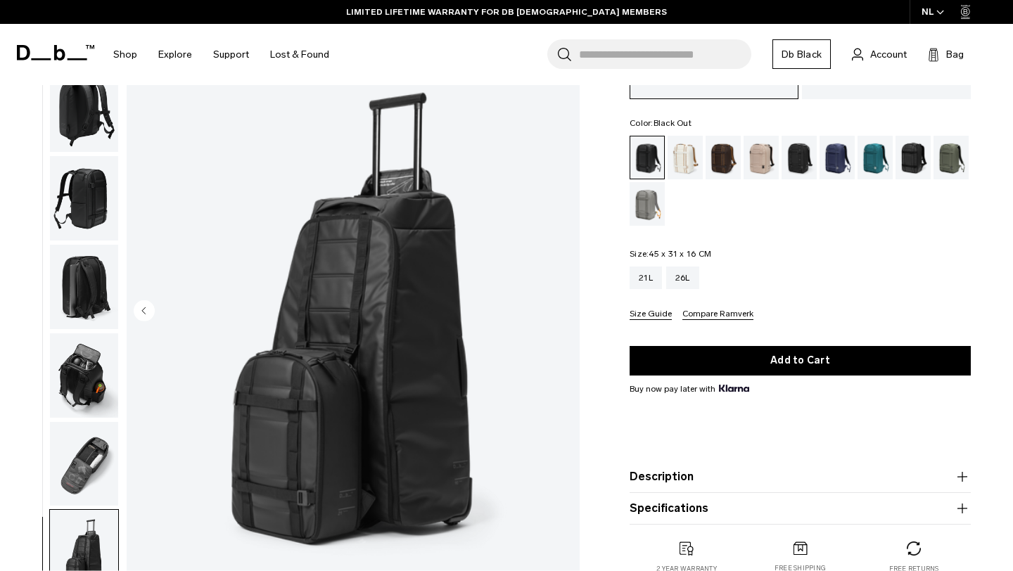
scroll to position [43, 0]
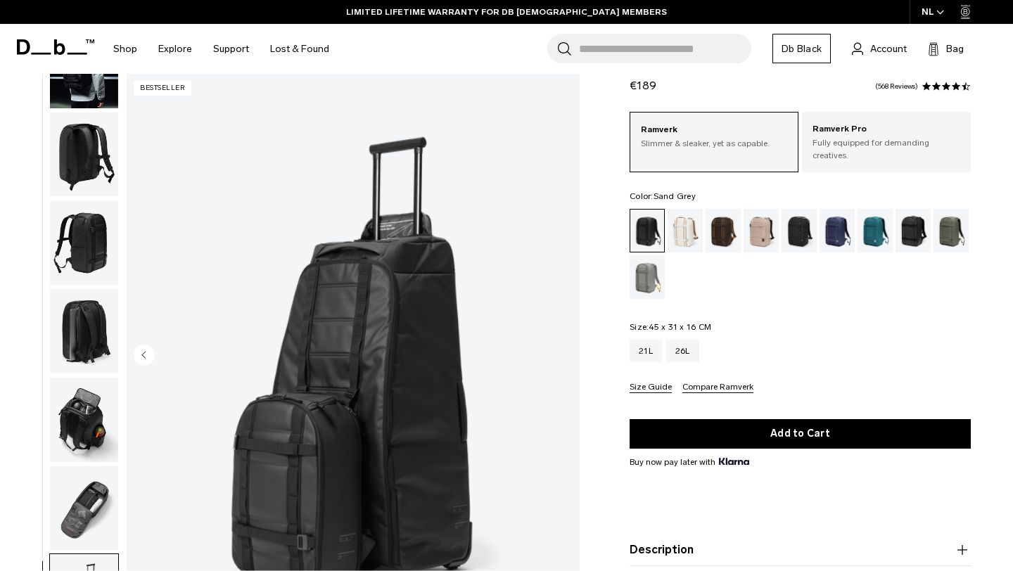
click at [659, 271] on div "Sand Grey" at bounding box center [648, 277] width 36 height 44
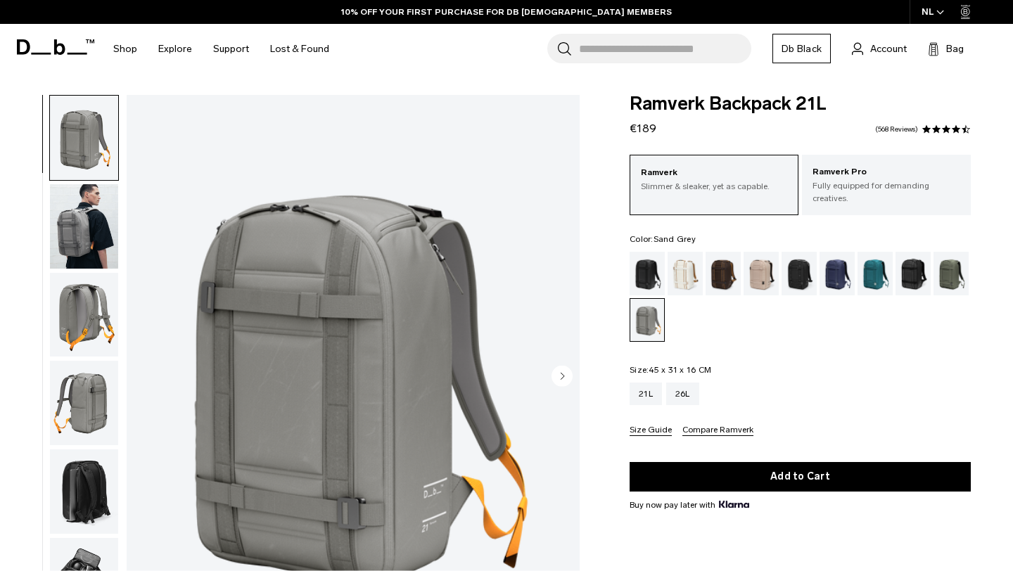
click at [89, 226] on img "button" at bounding box center [84, 226] width 68 height 84
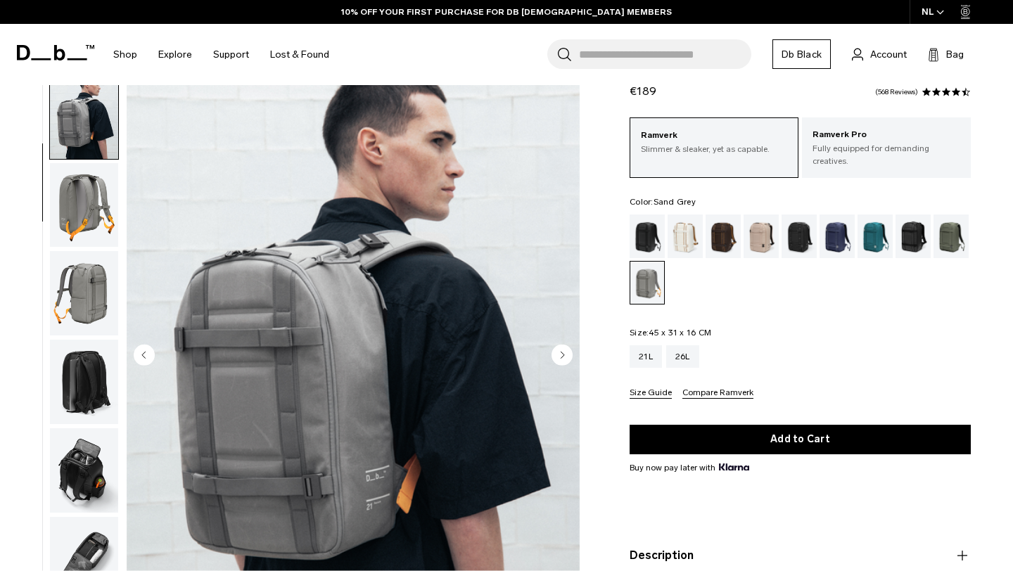
scroll to position [37, 0]
